Goal: Information Seeking & Learning: Learn about a topic

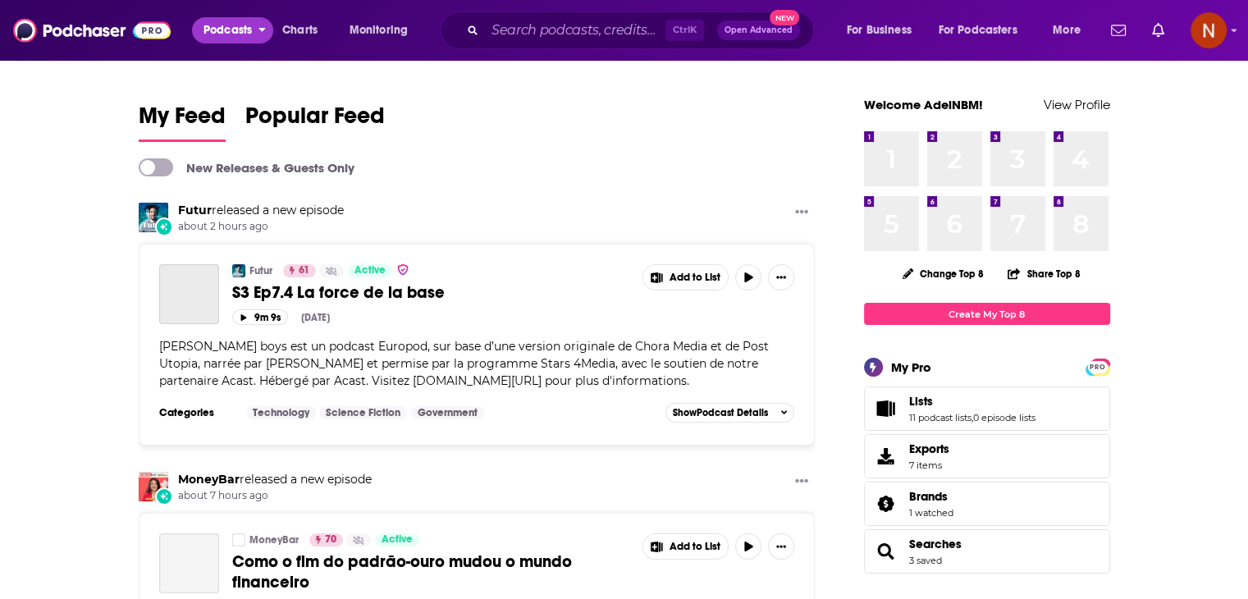
click at [217, 38] on span "Podcasts" at bounding box center [227, 30] width 48 height 23
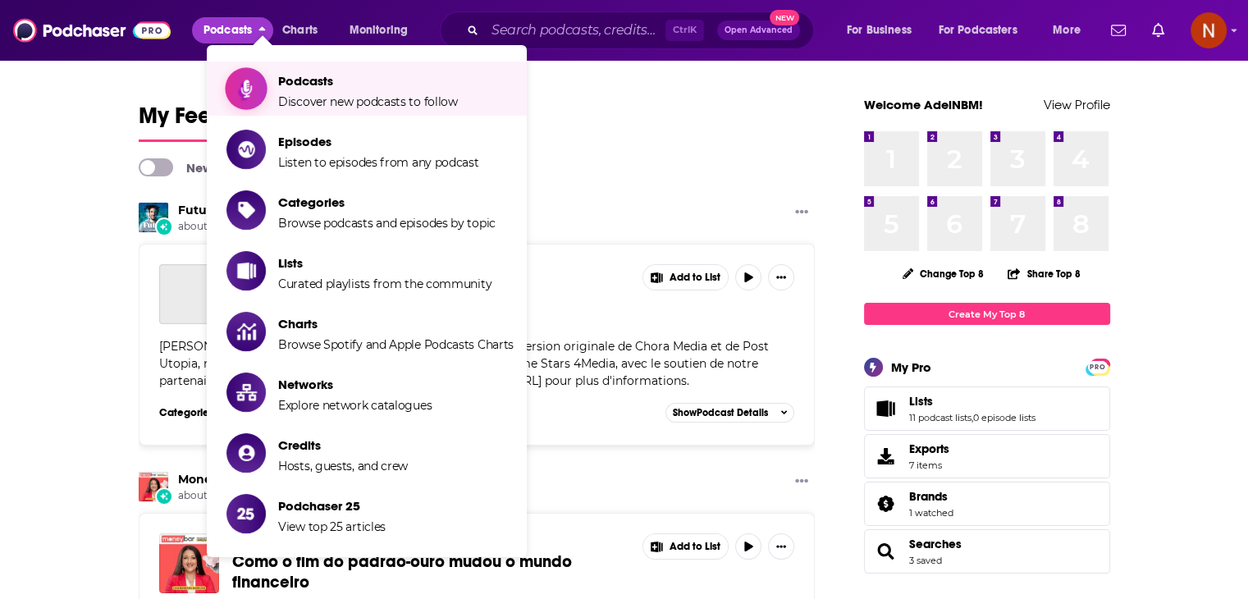
click at [296, 80] on span "Podcasts" at bounding box center [368, 81] width 180 height 16
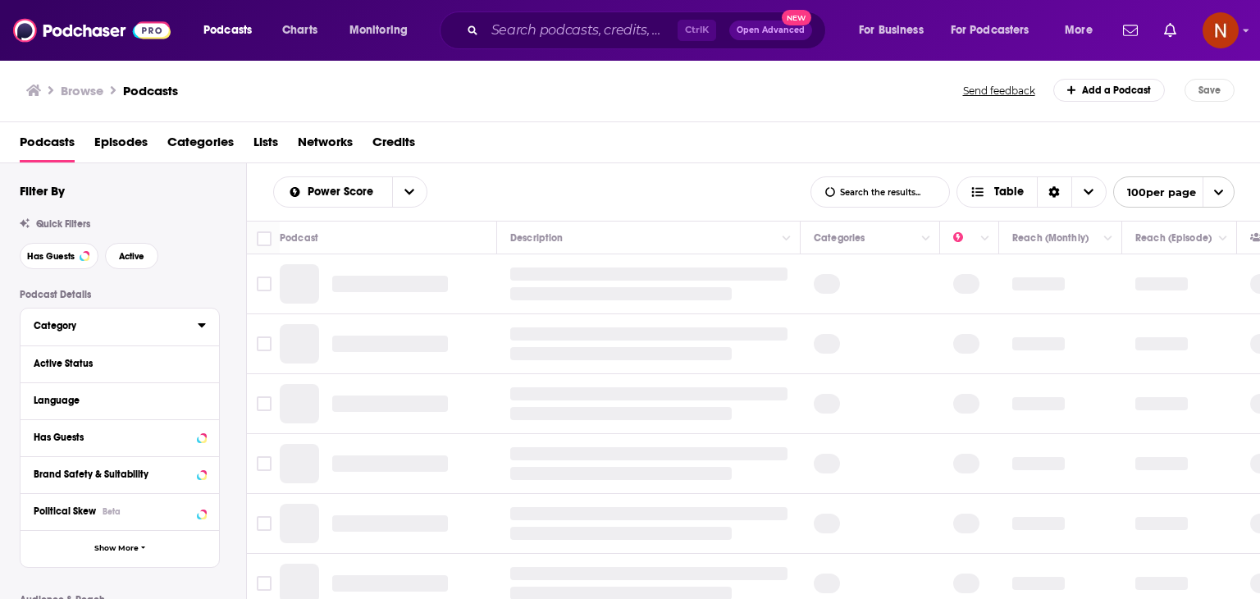
click at [66, 329] on div "Category" at bounding box center [110, 325] width 153 height 11
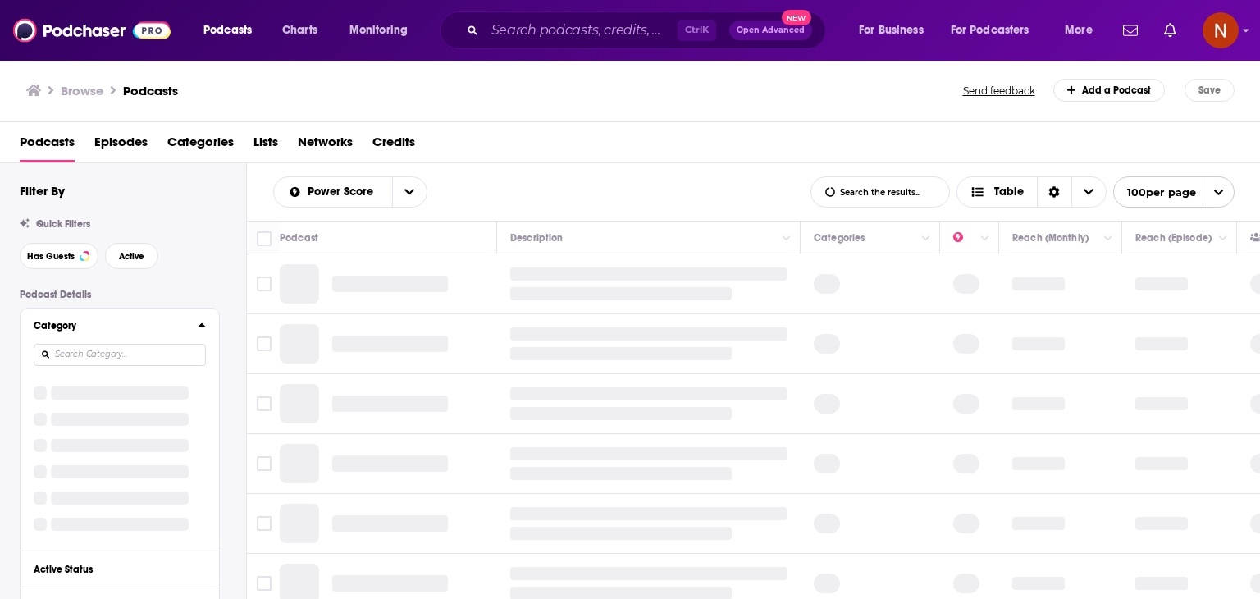
click at [68, 331] on div "Category" at bounding box center [110, 325] width 153 height 11
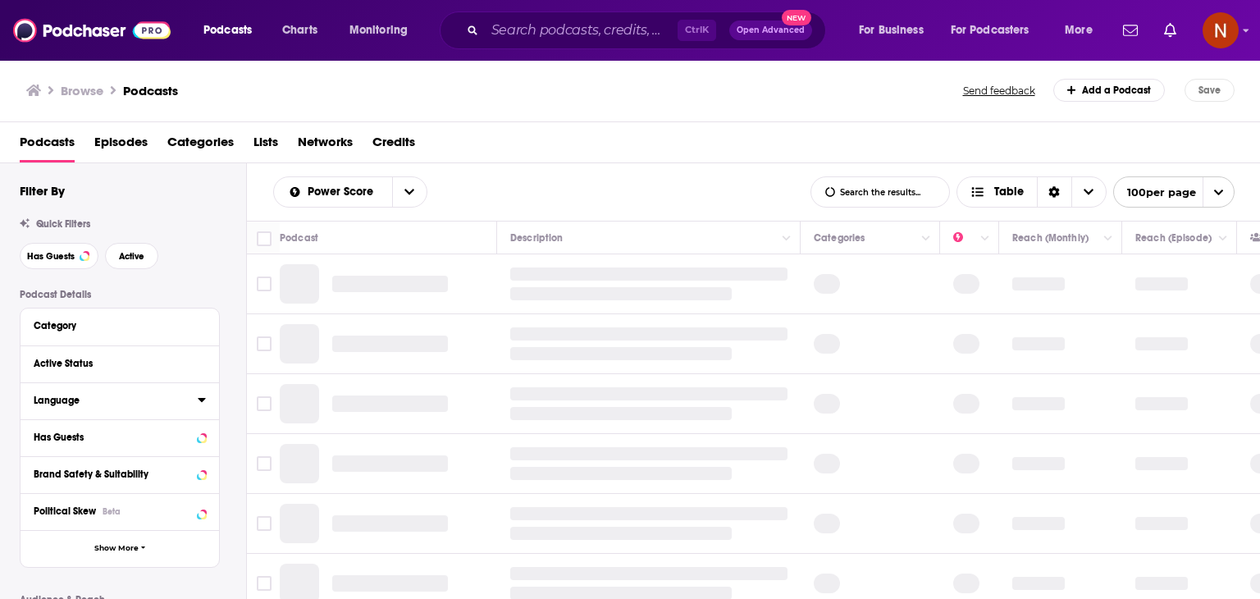
click at [75, 401] on div "Language" at bounding box center [110, 400] width 153 height 11
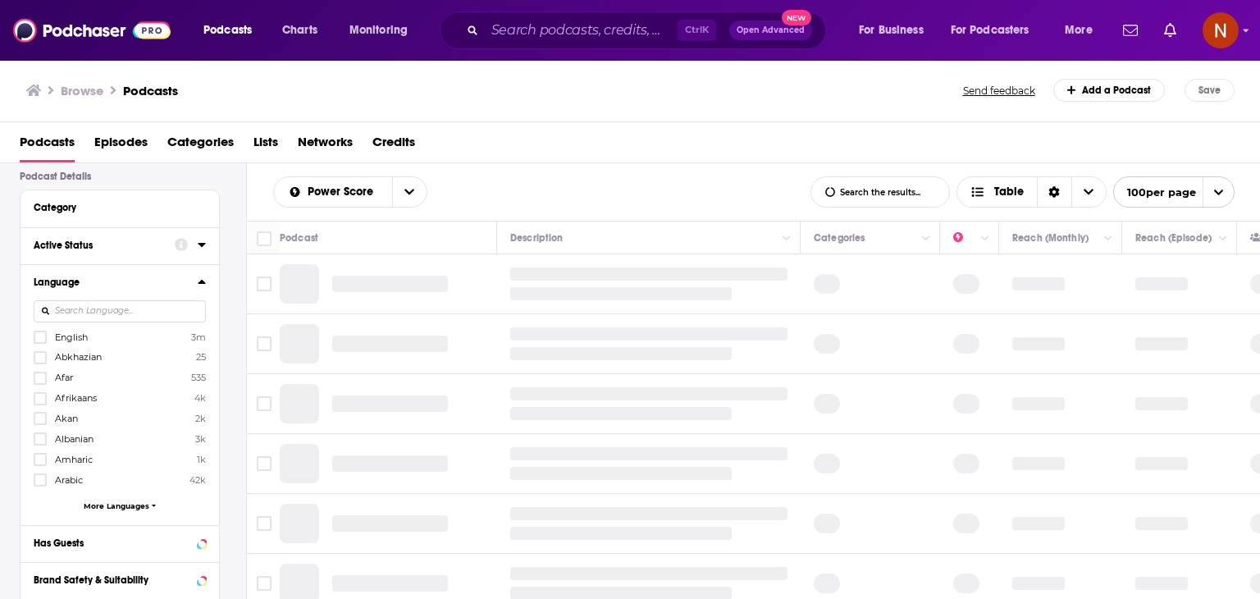
click at [114, 302] on div "Category Active Status Language English 3m Abkhazian 25 Afar 535 Afrikaans 4k A…" at bounding box center [120, 431] width 200 height 484
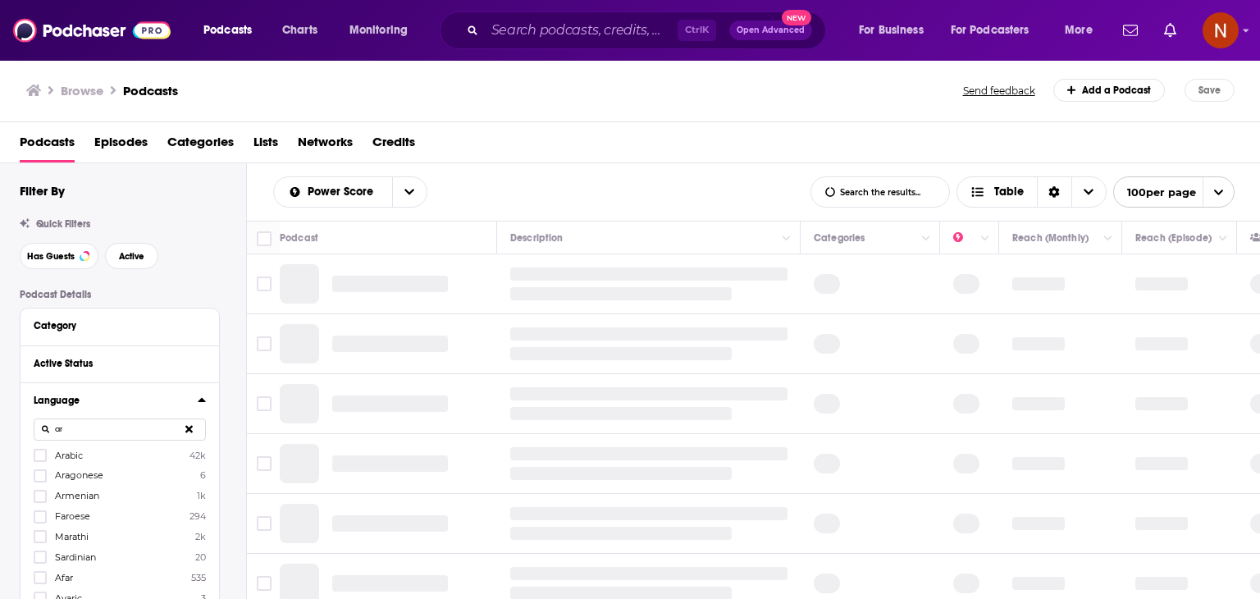
type input "ar"
click at [30, 455] on div "Language ar Arabic 42k Aragonese 6 Armenian 1k Faroese 294 Marathi 2k Sardinian…" at bounding box center [120, 512] width 198 height 261
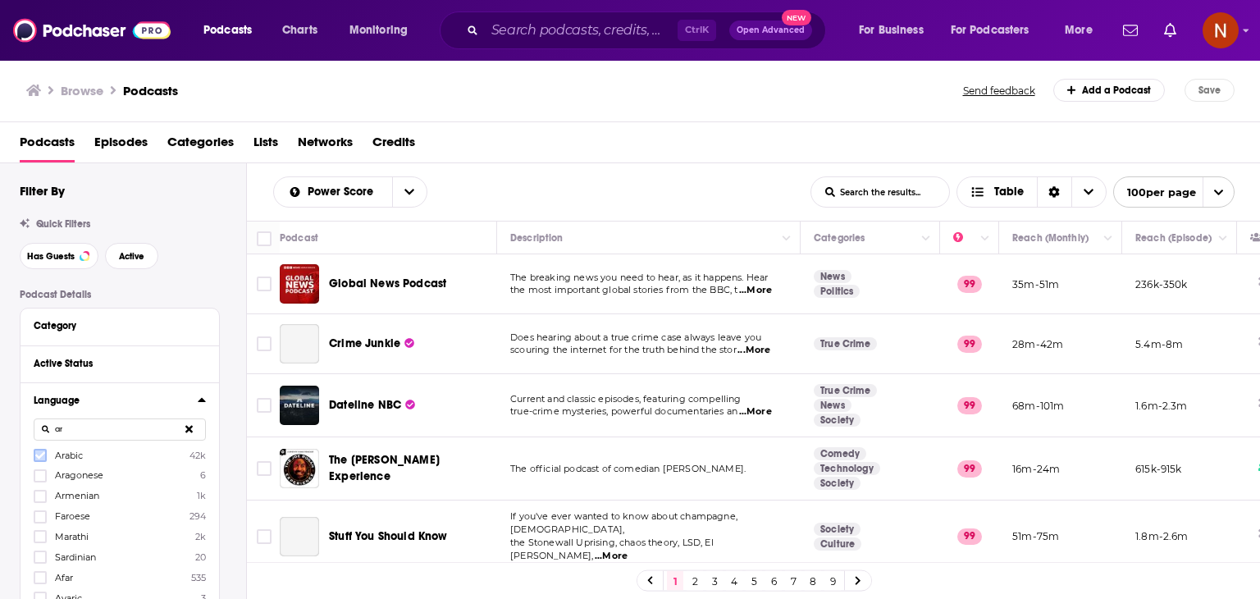
click at [35, 456] on icon at bounding box center [40, 455] width 10 height 10
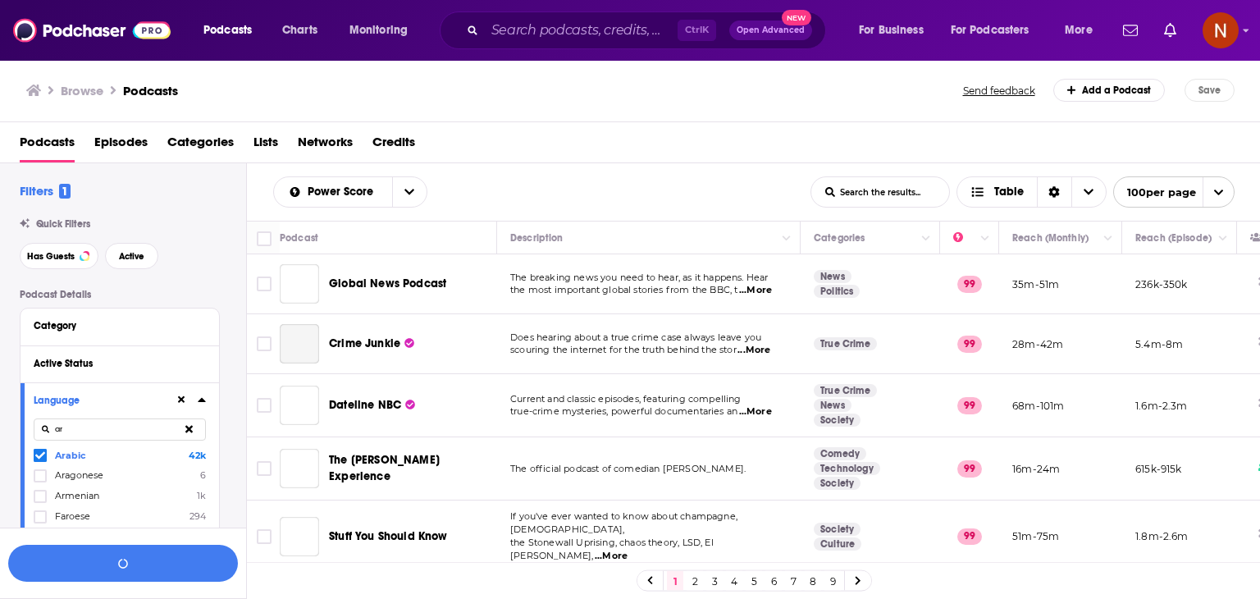
scroll to position [326, 0]
